Goal: Task Accomplishment & Management: Use online tool/utility

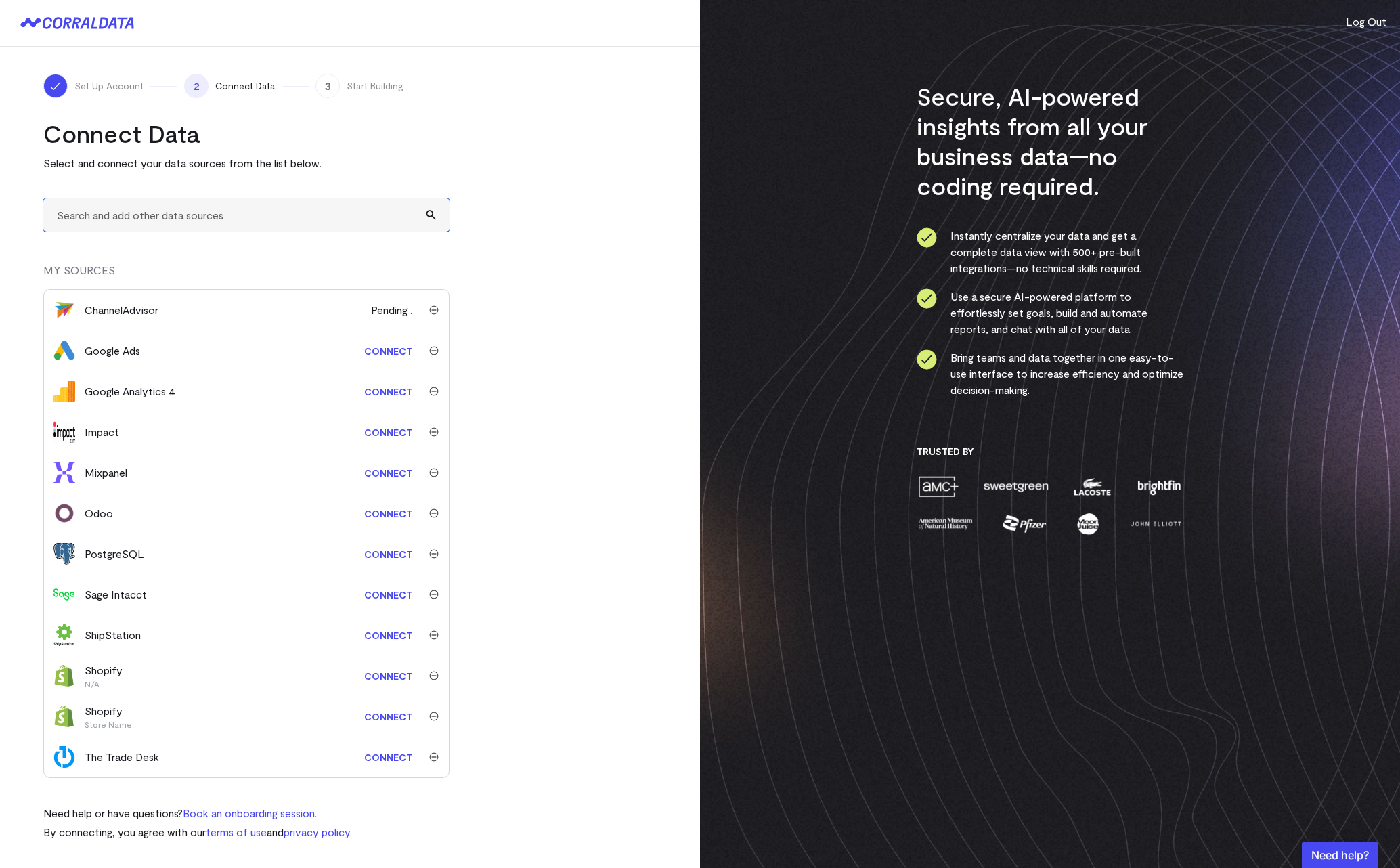
click at [196, 222] on input "text" at bounding box center [247, 215] width 406 height 33
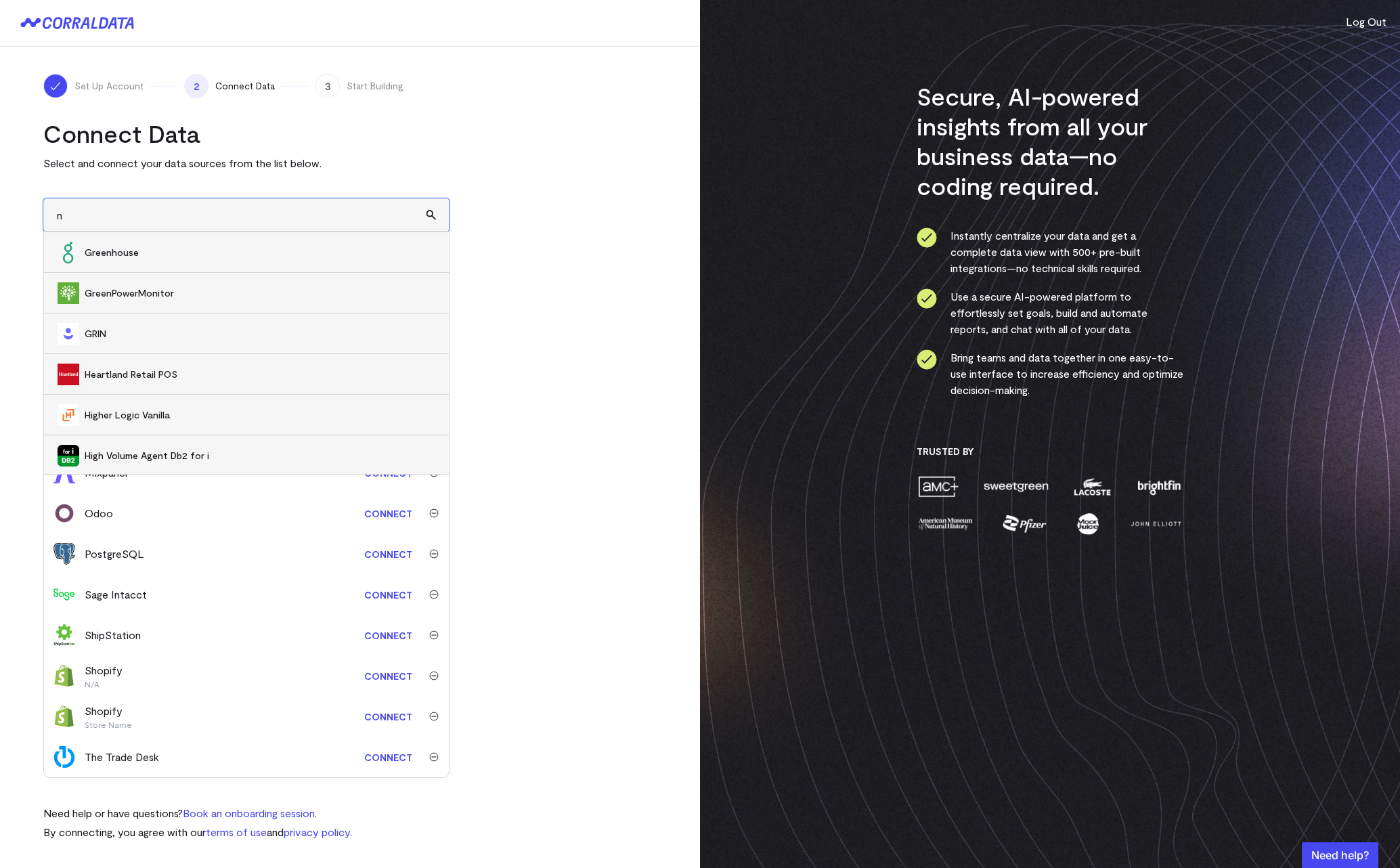
scroll to position [4225, 0]
type input "n"
click at [466, 153] on turbo-frame "Connect Data Select and connect your data sources from the list below. n 360Lea…" at bounding box center [351, 479] width 614 height 721
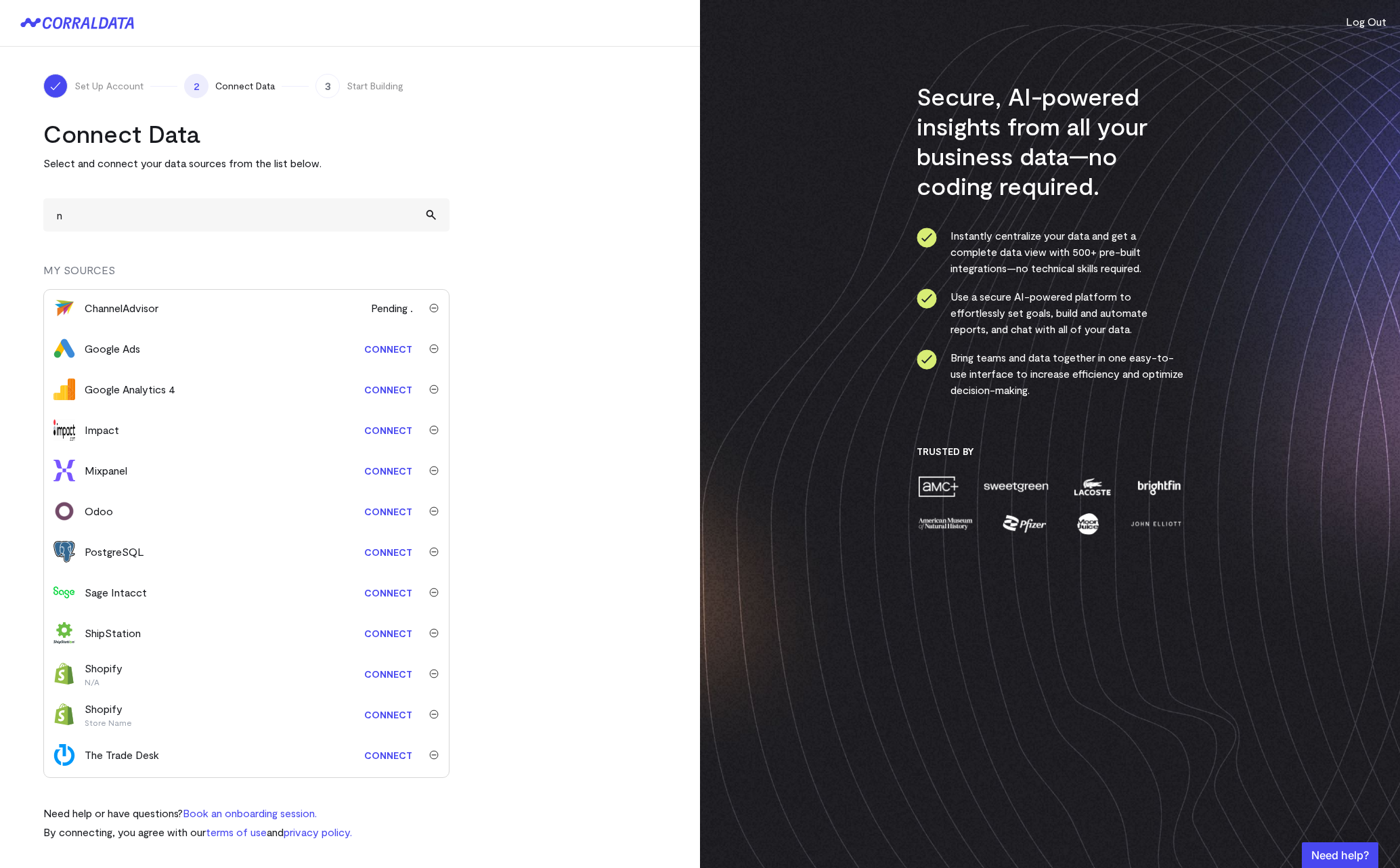
scroll to position [0, 0]
drag, startPoint x: 329, startPoint y: 162, endPoint x: 53, endPoint y: 142, distance: 276.7
click at [53, 142] on div "Connect Data Select and connect your data sources from the list below." at bounding box center [247, 145] width 406 height 53
click at [51, 140] on h2 "Connect Data" at bounding box center [247, 134] width 406 height 30
drag, startPoint x: 50, startPoint y: 140, endPoint x: 234, endPoint y: 168, distance: 186.1
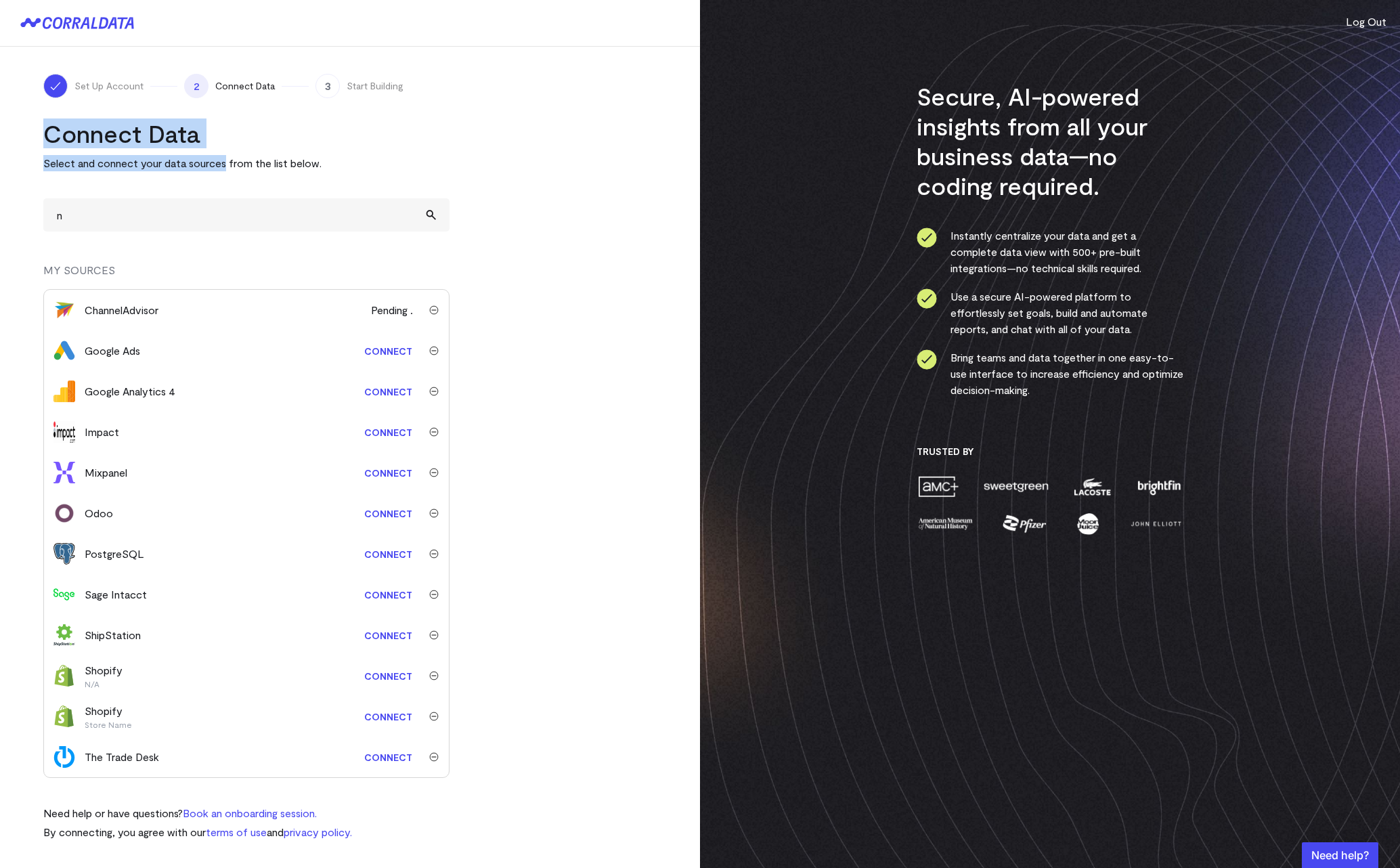
click at [225, 167] on div "Connect Data Select and connect your data sources from the list below." at bounding box center [247, 145] width 406 height 53
drag, startPoint x: 327, startPoint y: 168, endPoint x: 40, endPoint y: 143, distance: 288.1
click at [40, 143] on div "Set Up Account 2 Connect Data 3 Start Building Connect Data Select and connect …" at bounding box center [350, 457] width 700 height 820
click at [327, 161] on p "Select and connect your data sources from the list below." at bounding box center [247, 163] width 406 height 16
drag, startPoint x: 327, startPoint y: 163, endPoint x: 45, endPoint y: 143, distance: 282.7
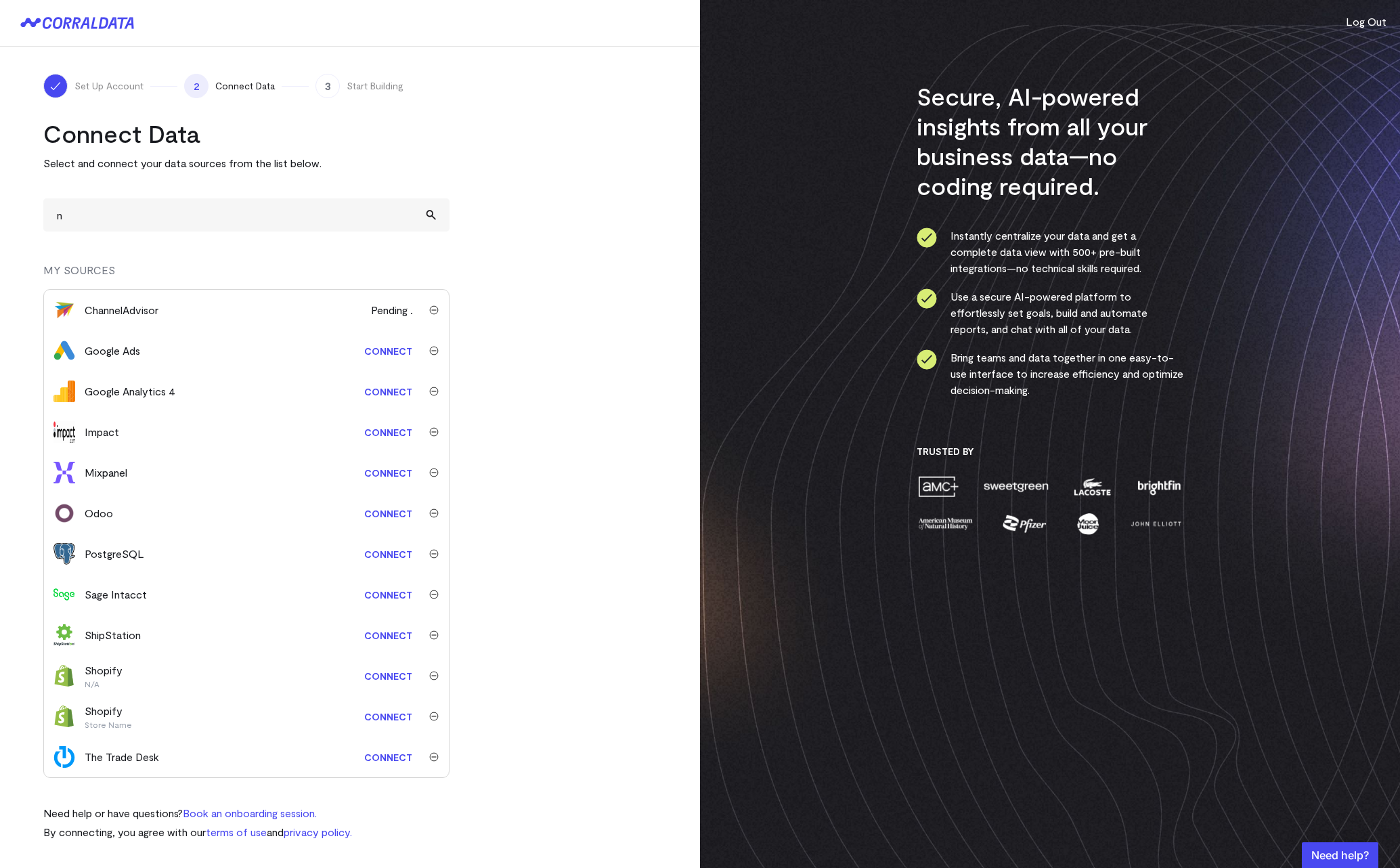
click at [45, 143] on div "Connect Data Select and connect your data sources from the list below." at bounding box center [247, 145] width 406 height 53
click at [72, 148] on div "Connect Data Select and connect your data sources from the list below." at bounding box center [247, 145] width 406 height 53
drag, startPoint x: 43, startPoint y: 138, endPoint x: 324, endPoint y: 161, distance: 281.9
click at [324, 161] on div "Set Up Account 2 Connect Data 3 Start Building Connect Data Select and connect …" at bounding box center [350, 457] width 700 height 820
click at [342, 161] on p "Select and connect your data sources from the list below." at bounding box center [247, 163] width 406 height 16
